Goal: Task Accomplishment & Management: Use online tool/utility

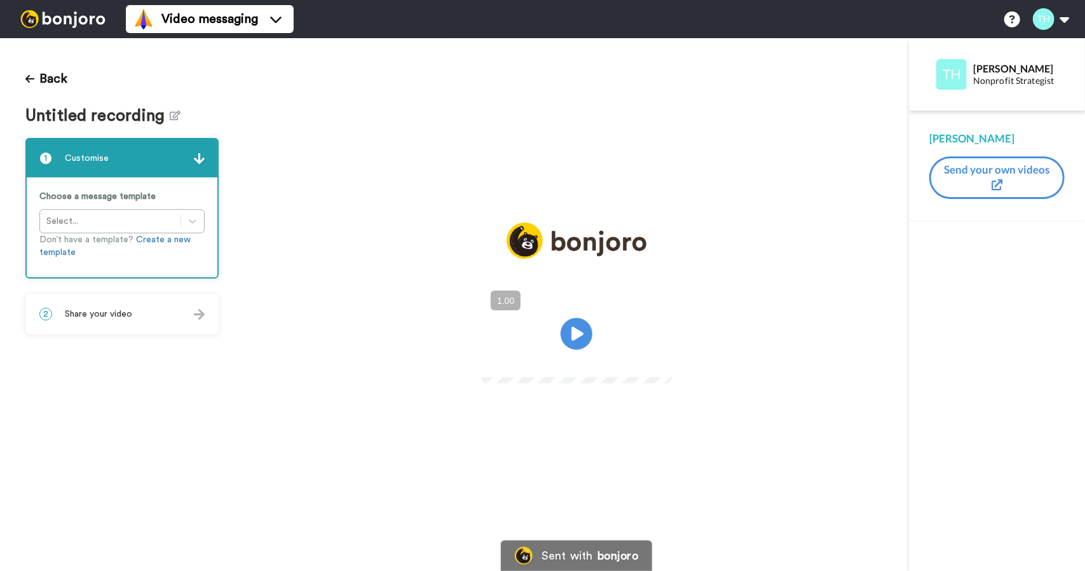
click at [201, 314] on img at bounding box center [199, 314] width 11 height 11
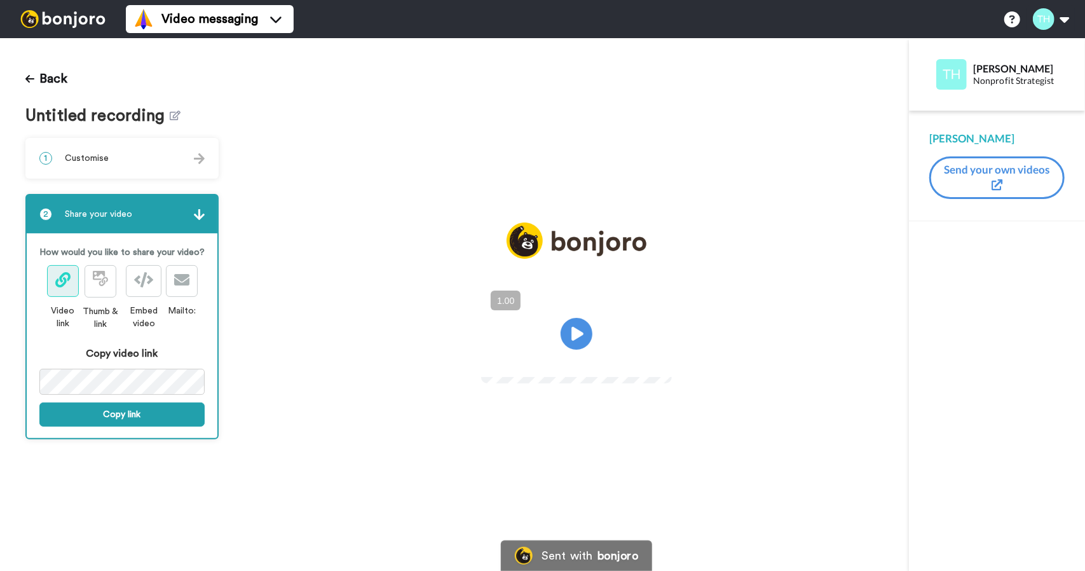
click at [233, 112] on div "Back Untitled recording 1 Customise Choose a message template Select... Don’t h…" at bounding box center [122, 304] width 244 height 532
click at [62, 76] on button "Back" at bounding box center [46, 79] width 42 height 30
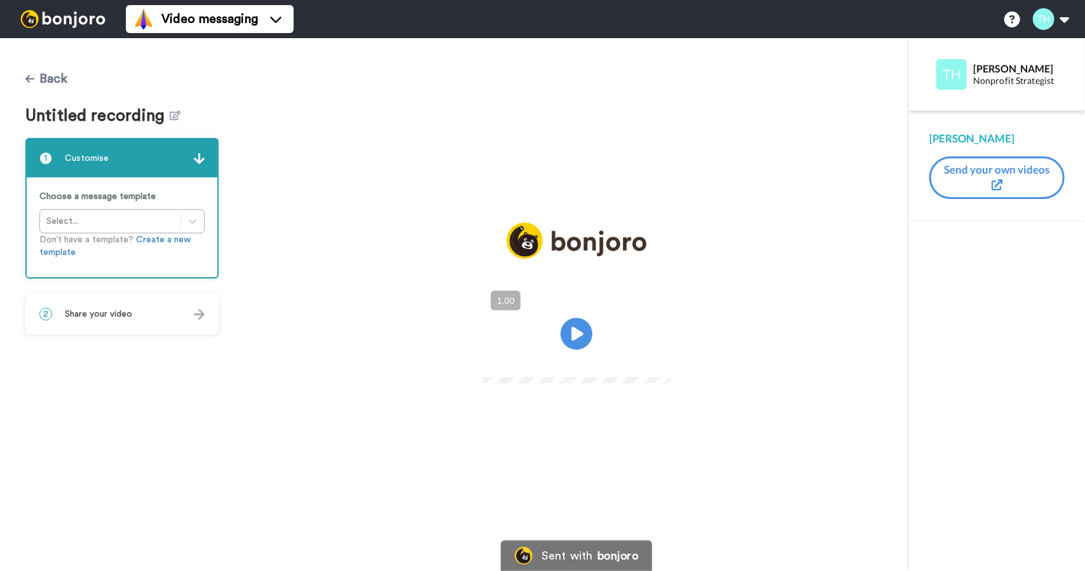
click at [33, 77] on icon at bounding box center [29, 79] width 9 height 10
click at [50, 22] on img at bounding box center [62, 19] width 95 height 18
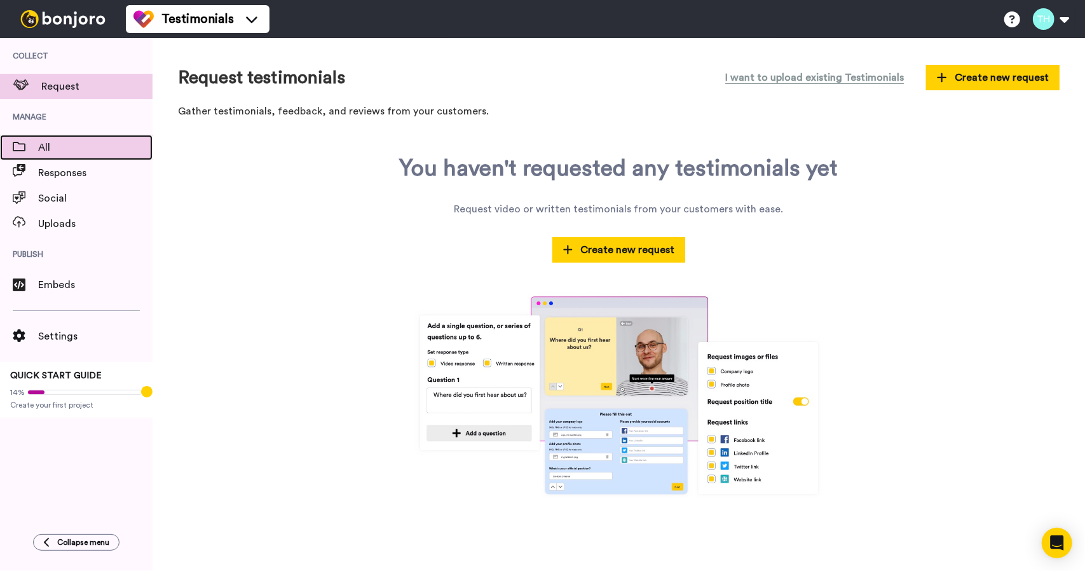
click at [43, 147] on span "All" at bounding box center [95, 147] width 114 height 15
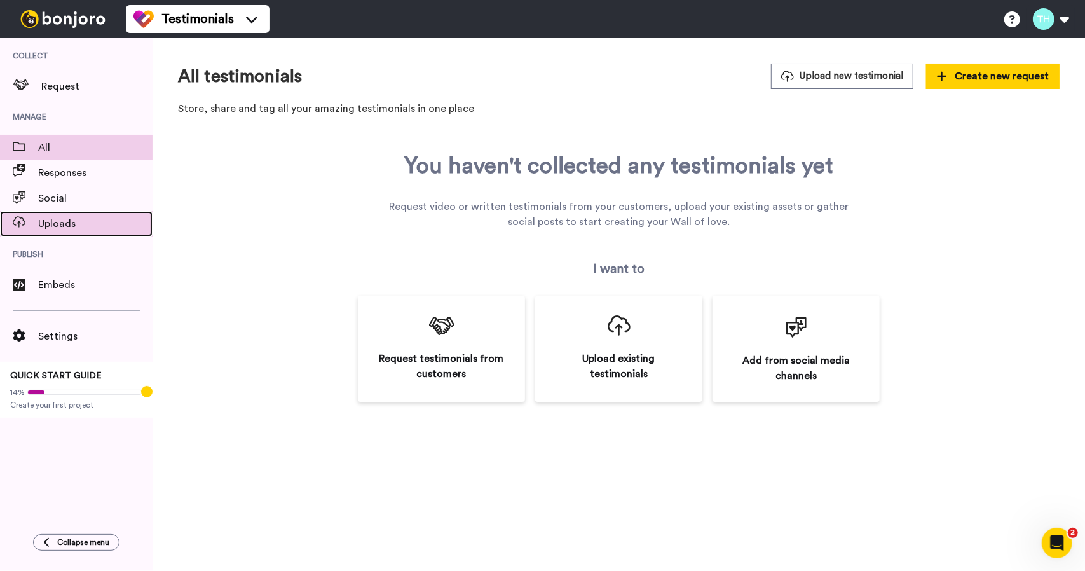
click at [72, 227] on span "Uploads" at bounding box center [95, 223] width 114 height 15
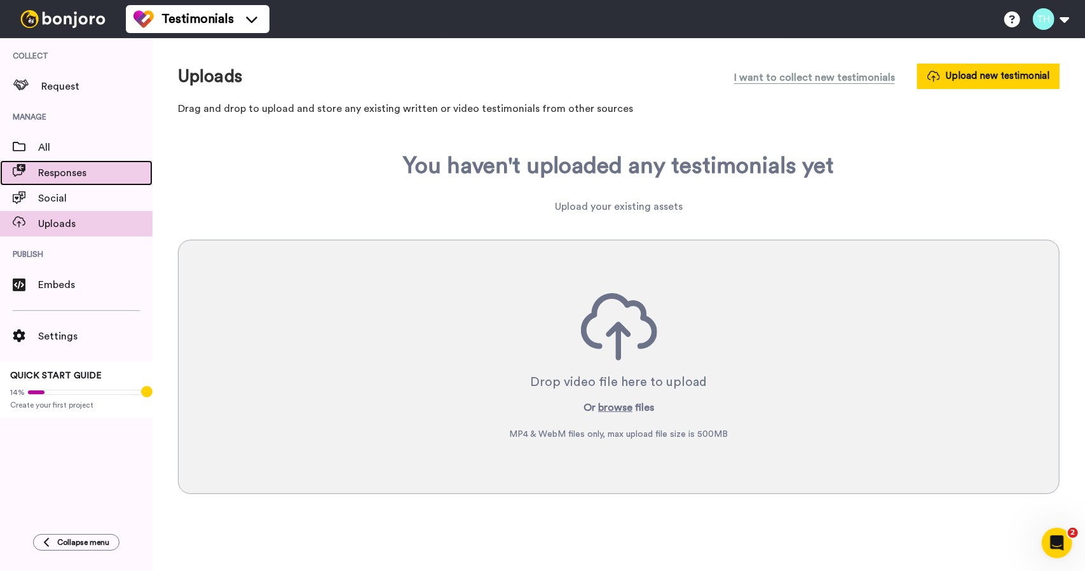
click at [56, 175] on span "Responses" at bounding box center [95, 172] width 114 height 15
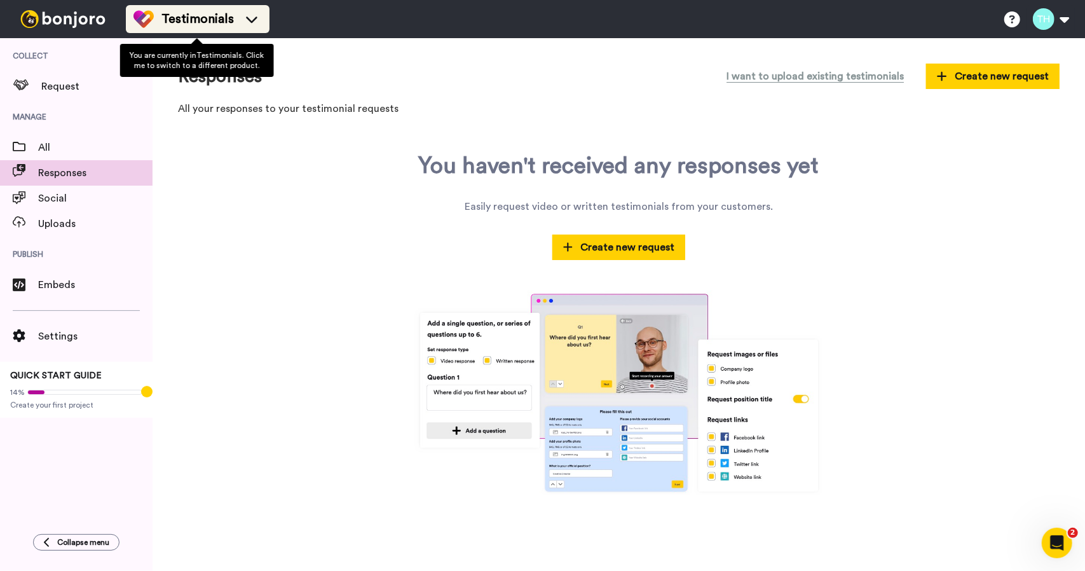
click at [191, 9] on div "Testimonials" at bounding box center [197, 19] width 128 height 20
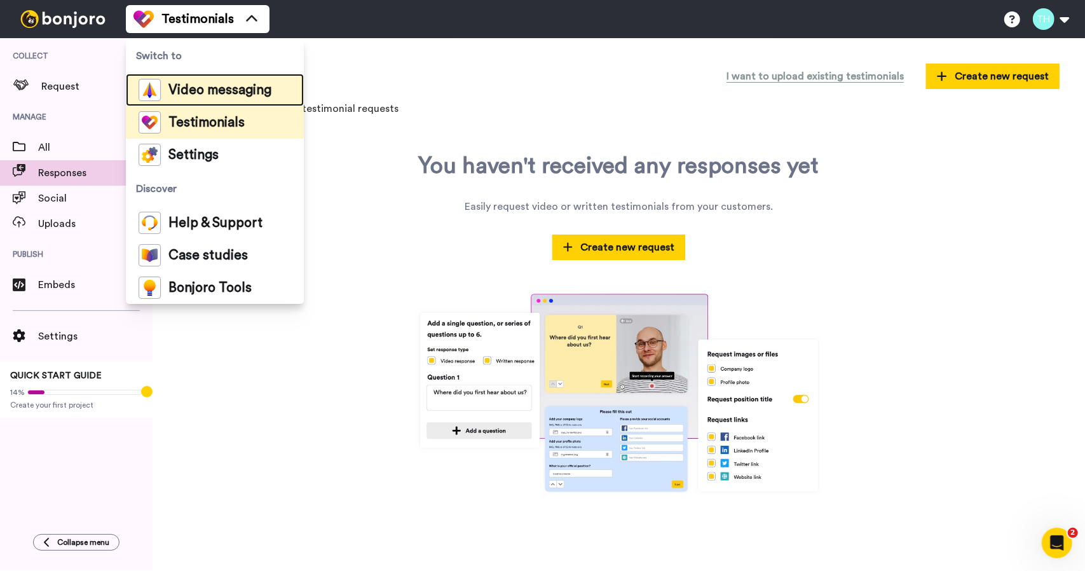
click at [192, 88] on span "Video messaging" at bounding box center [219, 90] width 103 height 13
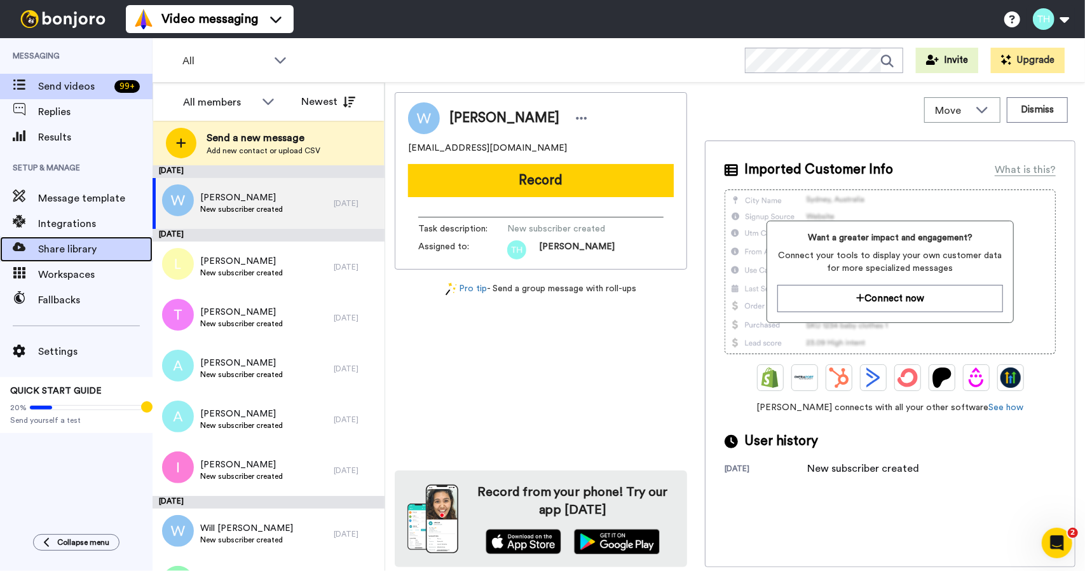
click at [71, 243] on span "Share library" at bounding box center [95, 248] width 114 height 15
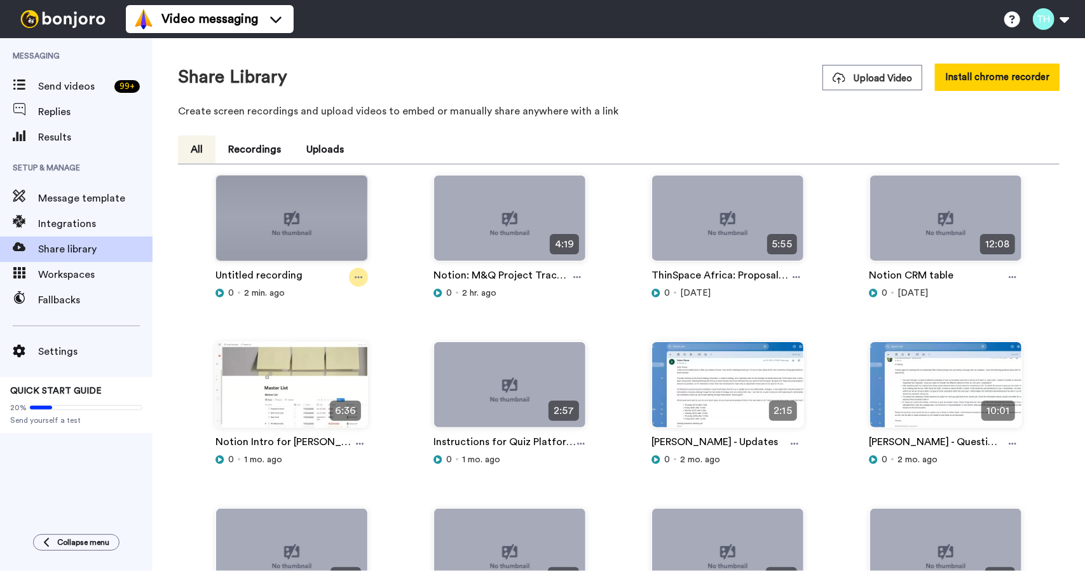
click at [358, 275] on icon at bounding box center [359, 277] width 8 height 9
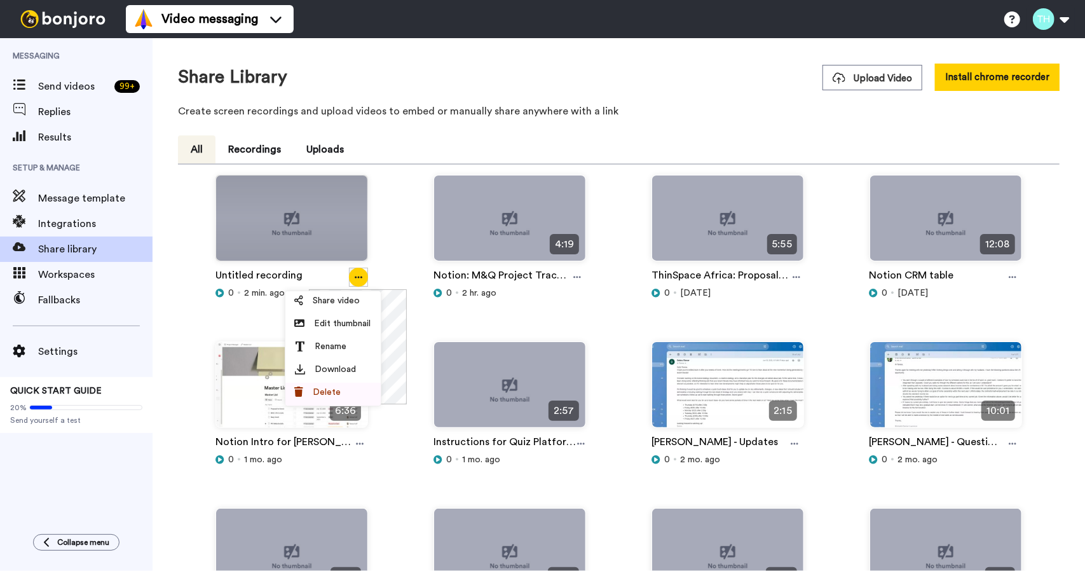
click at [340, 388] on div "Delete" at bounding box center [333, 392] width 76 height 13
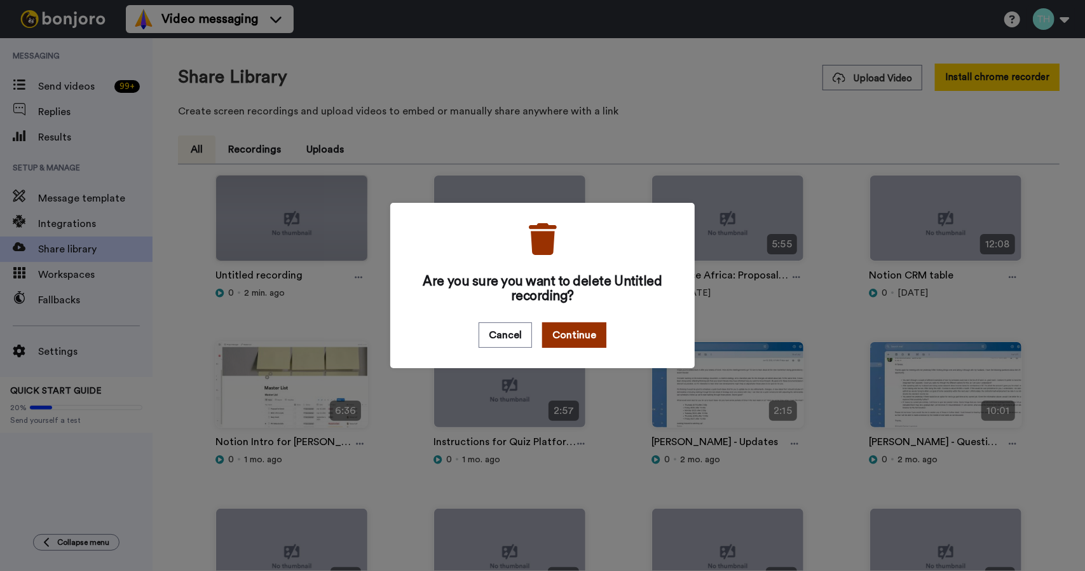
click at [569, 328] on button "Continue" at bounding box center [574, 334] width 64 height 25
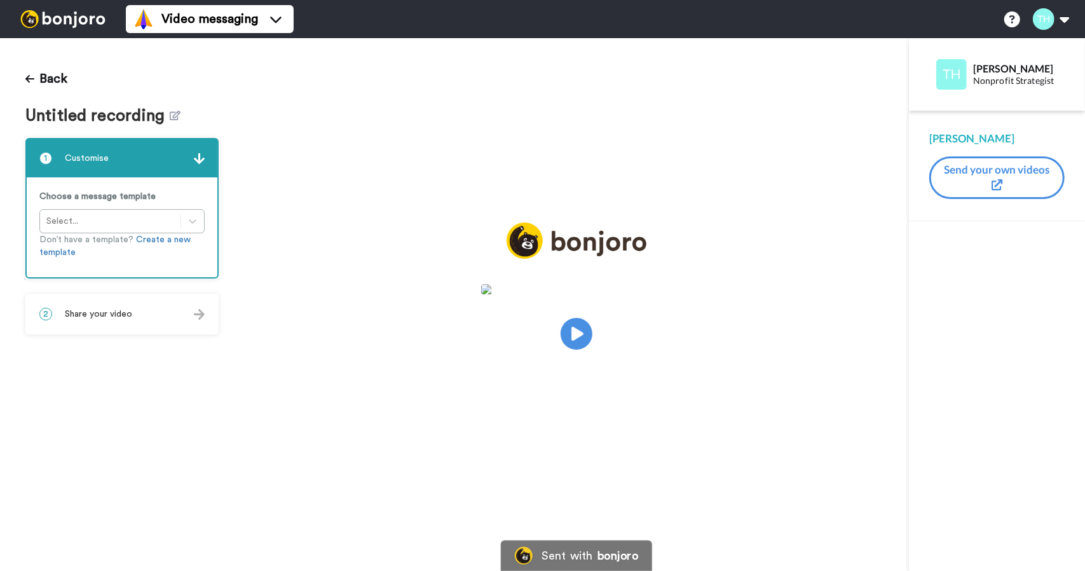
click at [72, 29] on div at bounding box center [63, 19] width 126 height 38
click at [64, 76] on button "Back" at bounding box center [46, 79] width 42 height 30
click at [64, 31] on div at bounding box center [63, 19] width 126 height 38
click at [60, 19] on img at bounding box center [62, 19] width 95 height 18
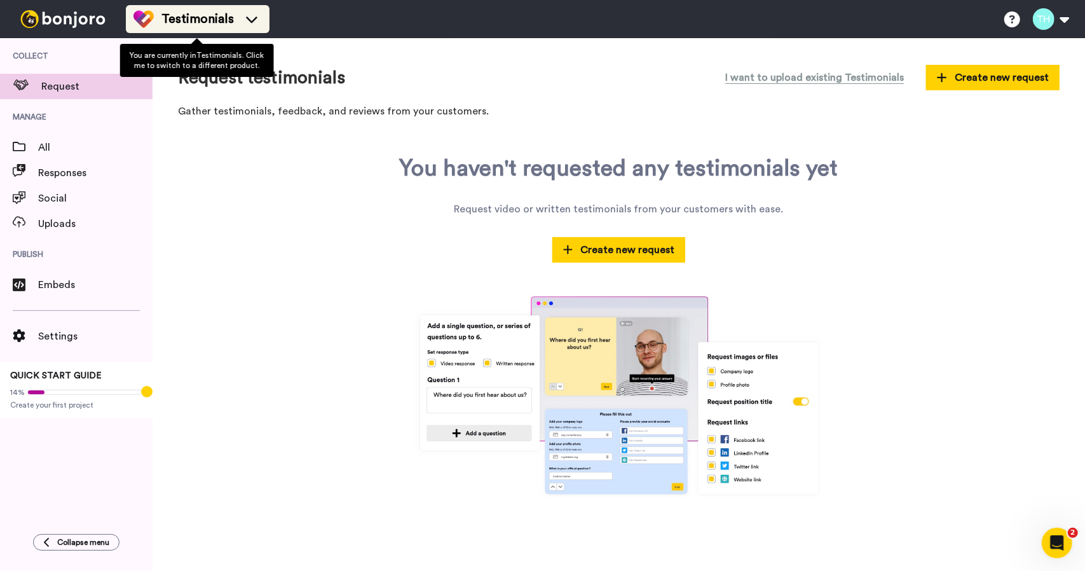
click at [250, 20] on icon at bounding box center [251, 19] width 20 height 13
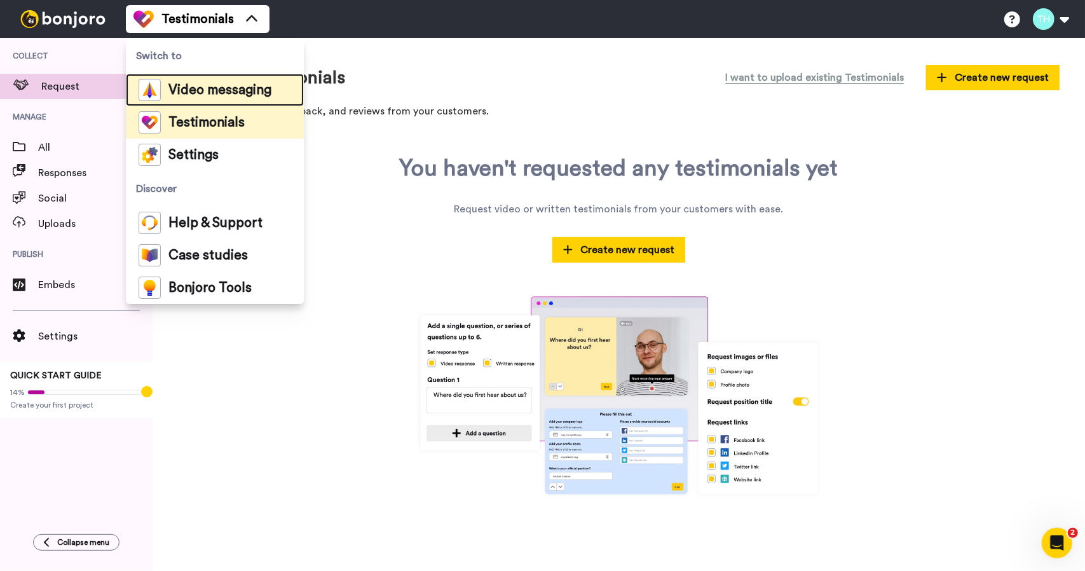
click at [205, 96] on div "Video messaging" at bounding box center [205, 90] width 133 height 22
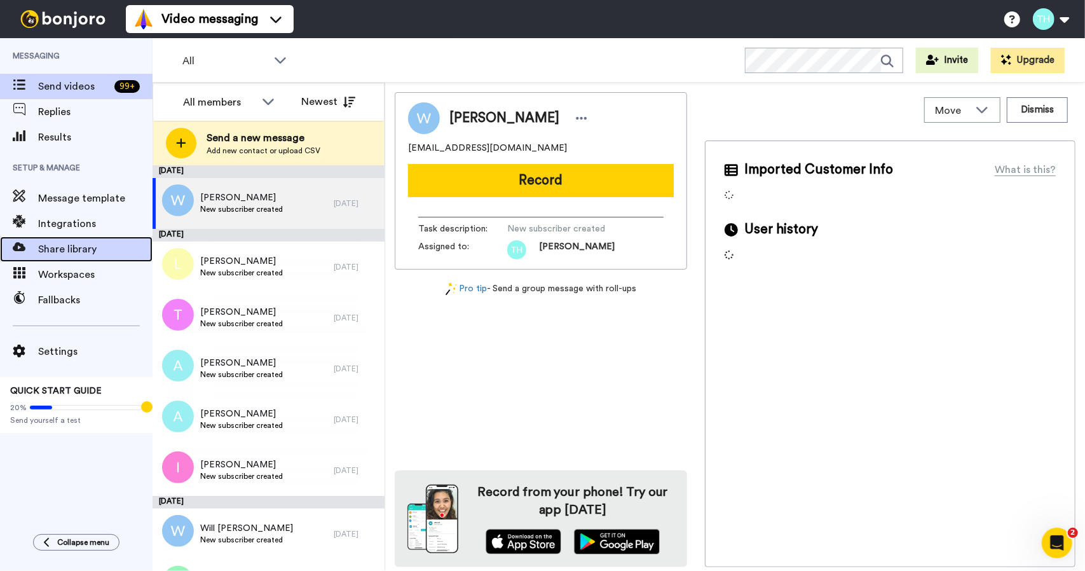
click at [81, 247] on span "Share library" at bounding box center [95, 248] width 114 height 15
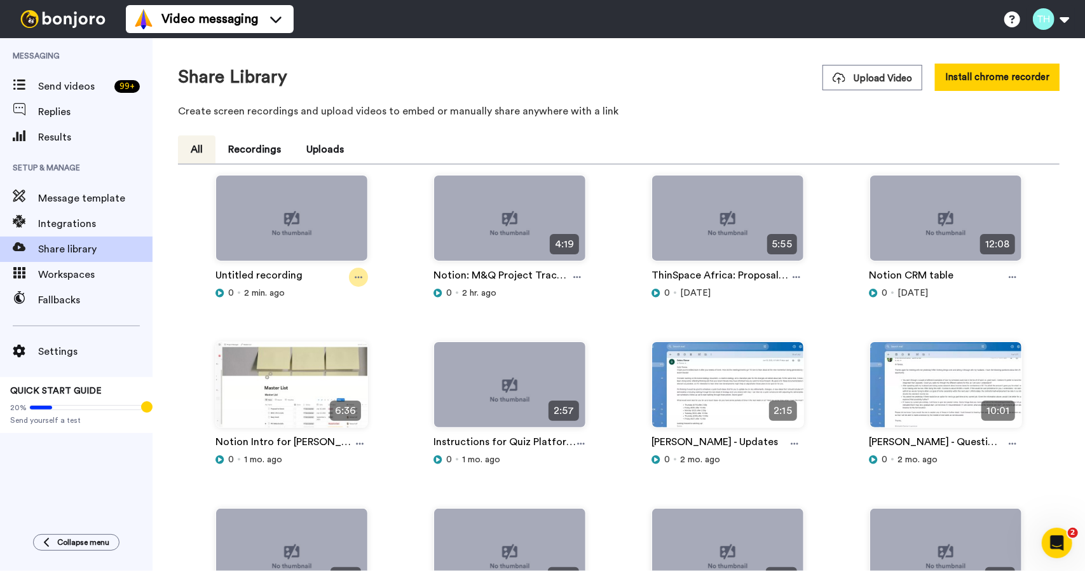
click at [355, 279] on icon at bounding box center [359, 277] width 8 height 9
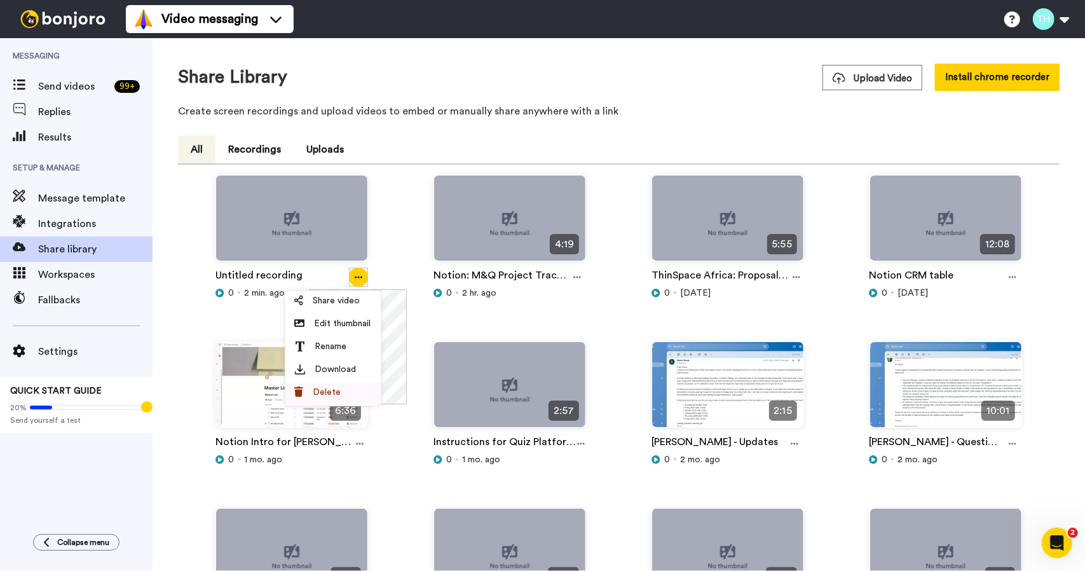
click at [339, 388] on span "Delete" at bounding box center [327, 392] width 28 height 13
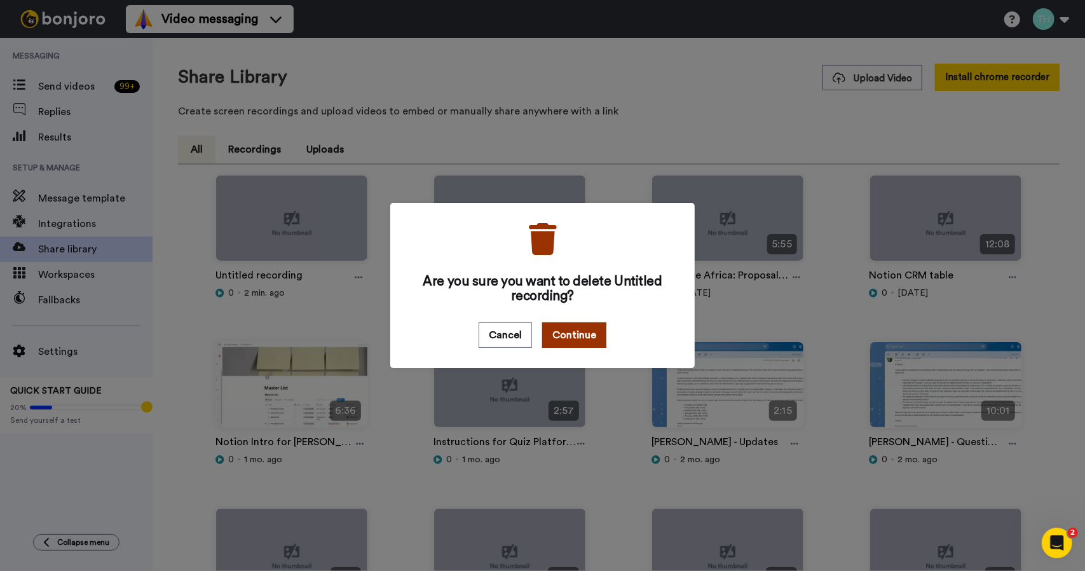
click at [586, 339] on button "Continue" at bounding box center [574, 334] width 64 height 25
